Goal: Find specific page/section: Find specific page/section

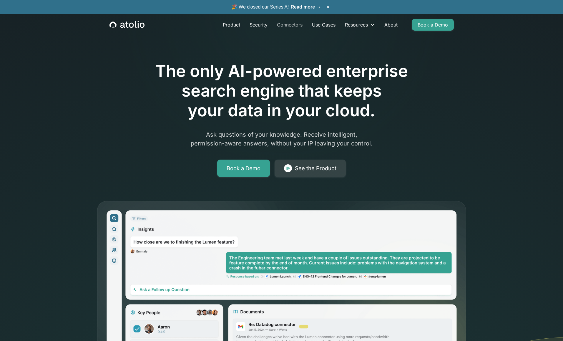
click at [286, 26] on link "Connectors" at bounding box center [289, 25] width 35 height 12
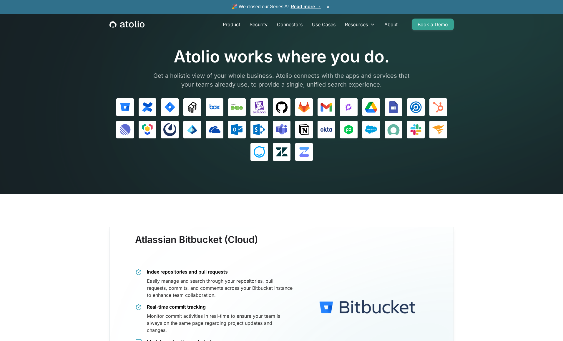
scroll to position [0, 0]
click at [212, 26] on div "Product Security Connectors Use Cases Resources Blog Podcast Case Studies Docum…" at bounding box center [281, 24] width 358 height 21
click at [133, 26] on icon "home" at bounding box center [131, 24] width 5 height 5
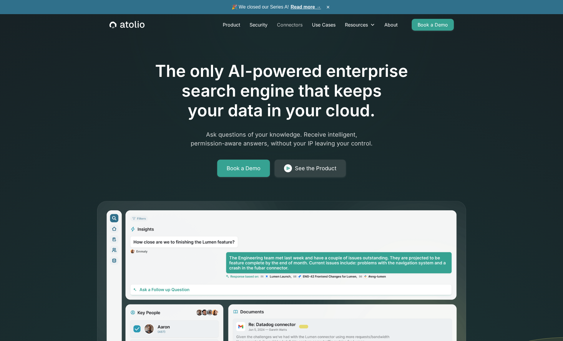
click at [295, 22] on link "Connectors" at bounding box center [289, 25] width 35 height 12
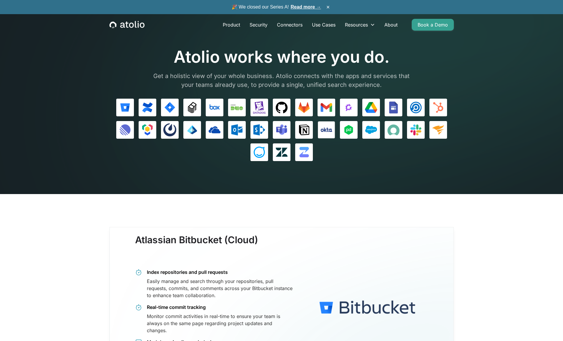
click at [325, 134] on img at bounding box center [326, 130] width 12 height 12
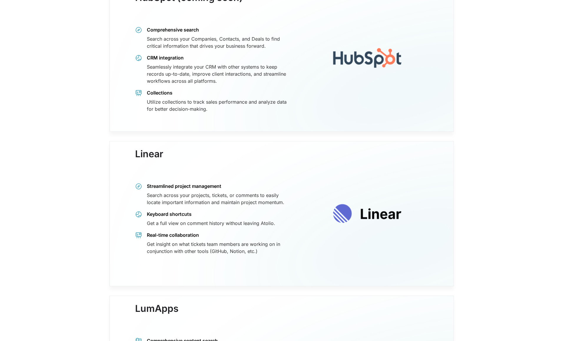
scroll to position [2468, 0]
